Goal: Transaction & Acquisition: Purchase product/service

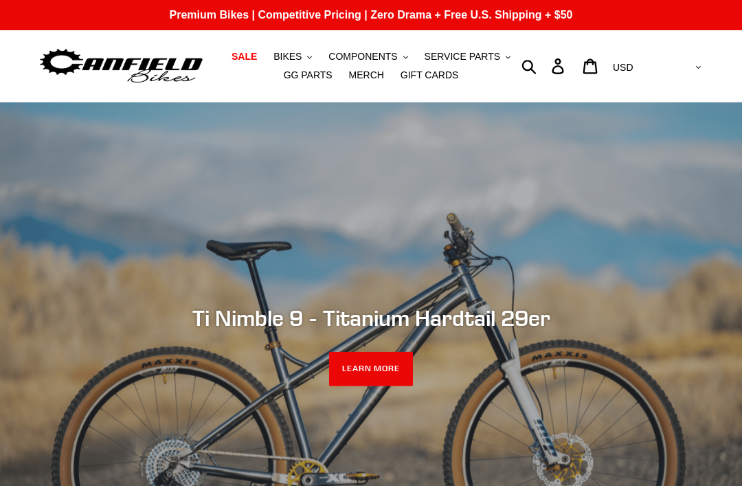
click at [302, 54] on span "BIKES" at bounding box center [287, 57] width 28 height 12
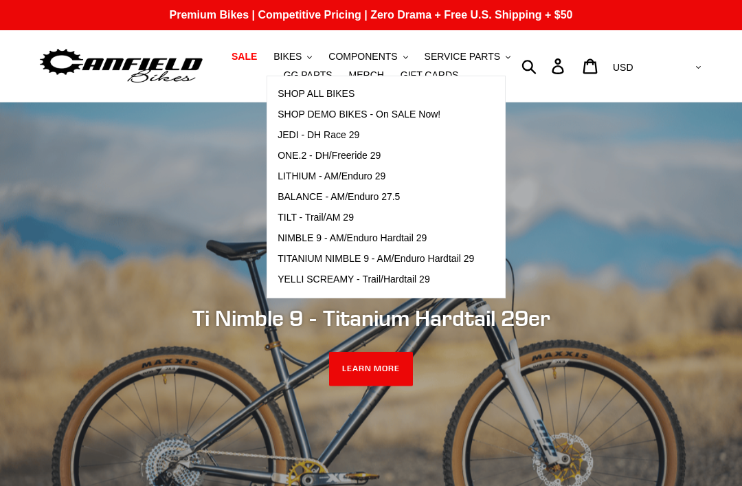
click at [299, 198] on span "BALANCE - AM/Enduro 27.5" at bounding box center [339, 197] width 122 height 12
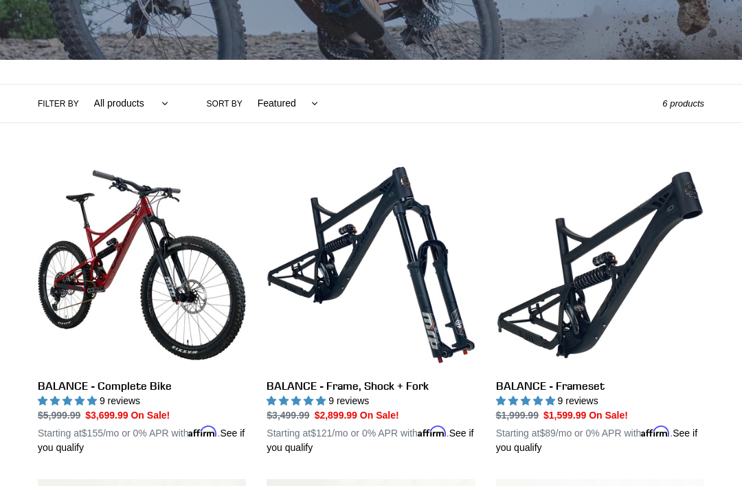
scroll to position [251, 0]
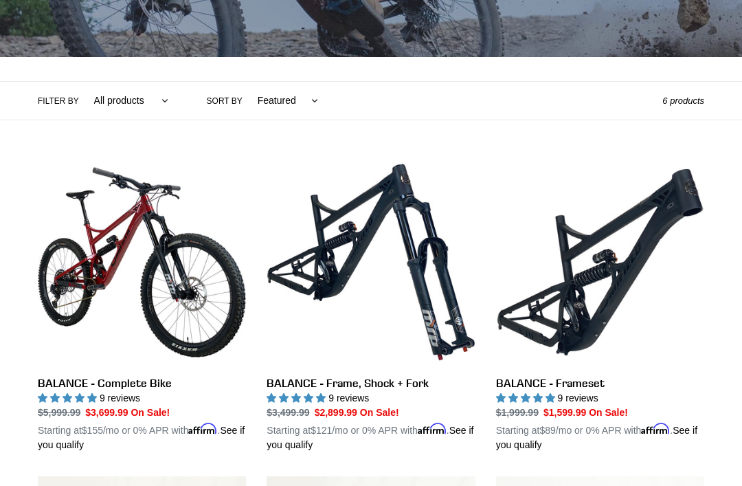
click at [100, 381] on link "BALANCE - Complete Bike" at bounding box center [142, 305] width 208 height 294
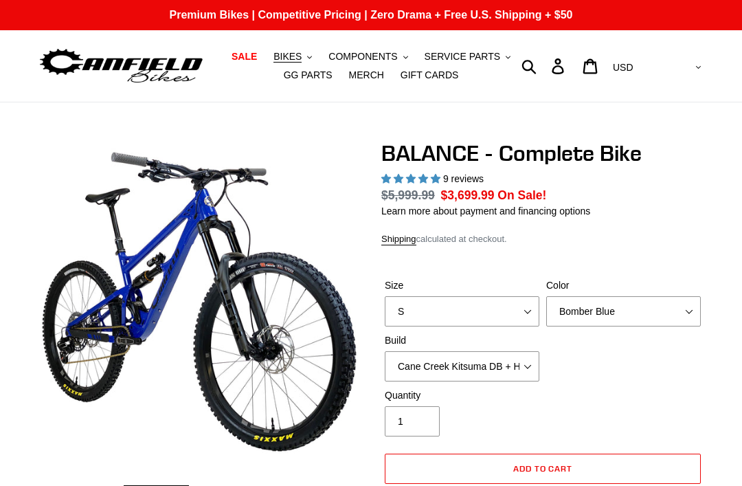
select select "highest-rating"
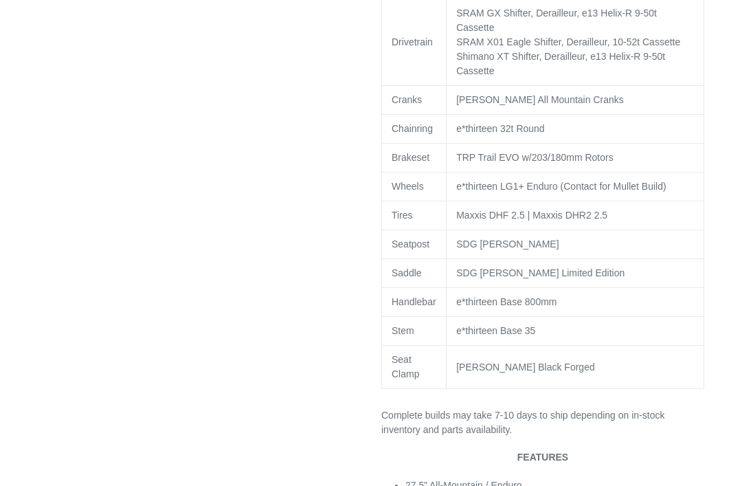
scroll to position [914, 0]
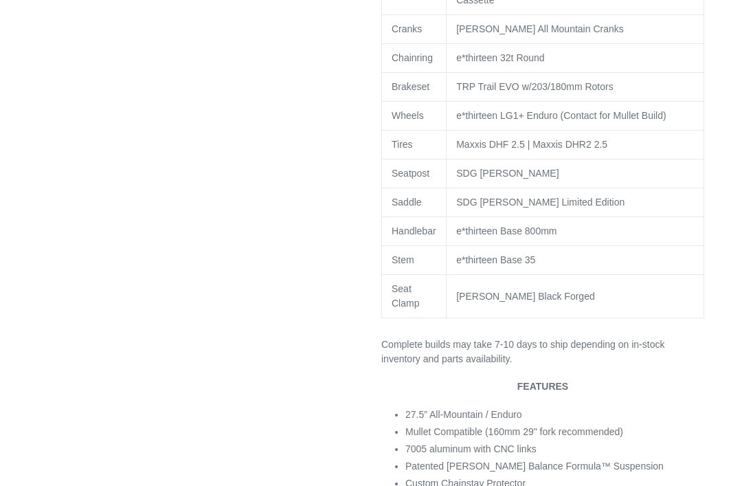
select select "highest-rating"
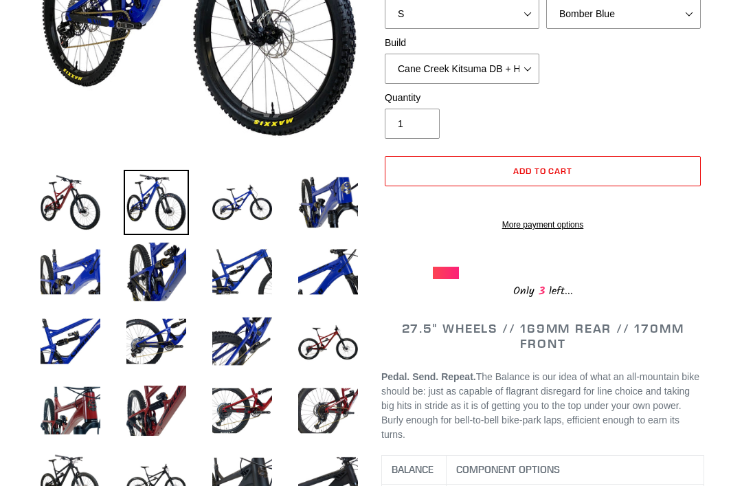
scroll to position [310, 0]
